Goal: Transaction & Acquisition: Purchase product/service

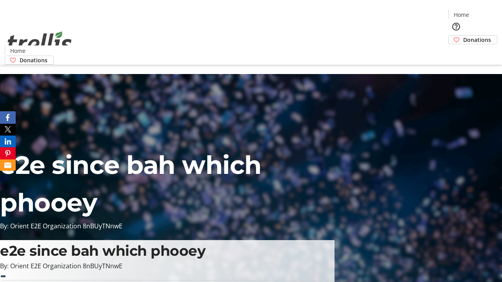
click at [463, 36] on span "Donations" at bounding box center [477, 40] width 28 height 8
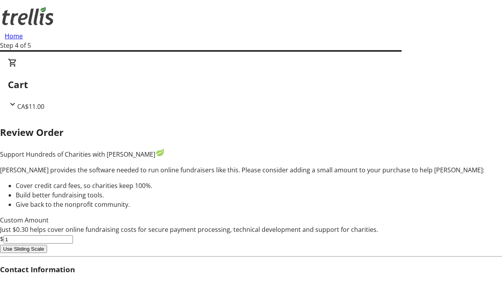
type input "0"
